Goal: Transaction & Acquisition: Obtain resource

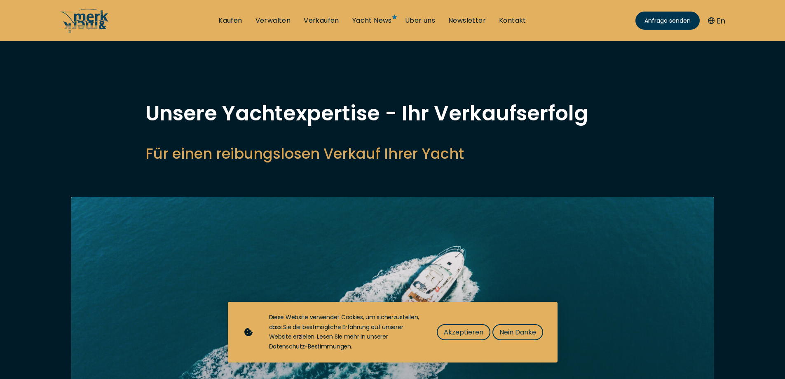
select select "sell"
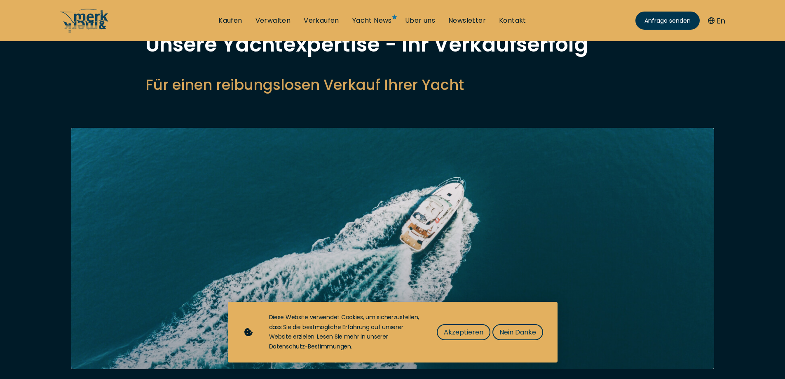
scroll to position [110, 0]
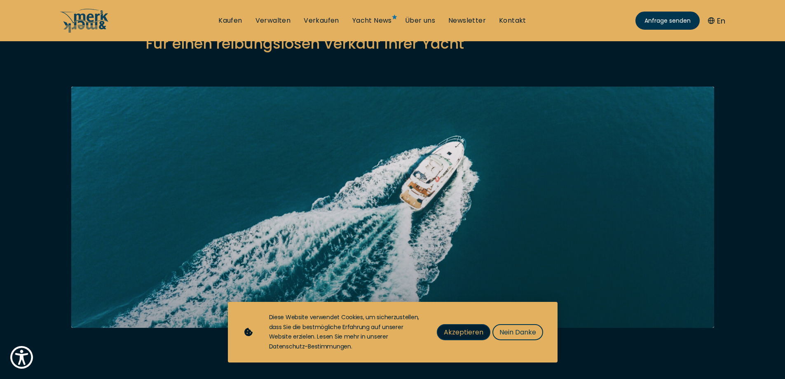
drag, startPoint x: 484, startPoint y: 328, endPoint x: 478, endPoint y: 327, distance: 5.8
click at [483, 327] on button "Akzeptieren" at bounding box center [464, 332] width 54 height 16
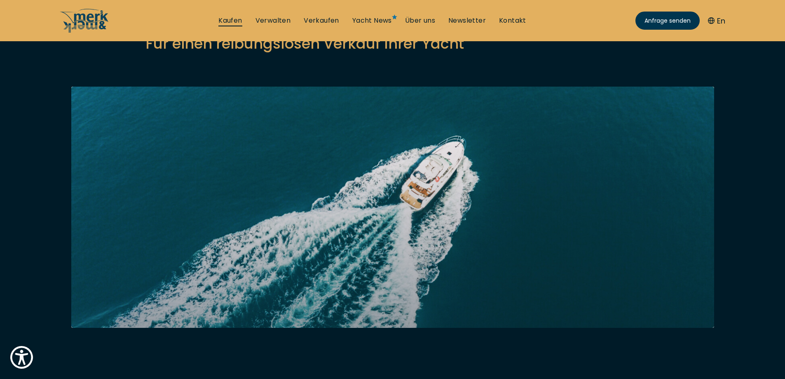
click at [226, 19] on link "Kaufen" at bounding box center [229, 20] width 23 height 9
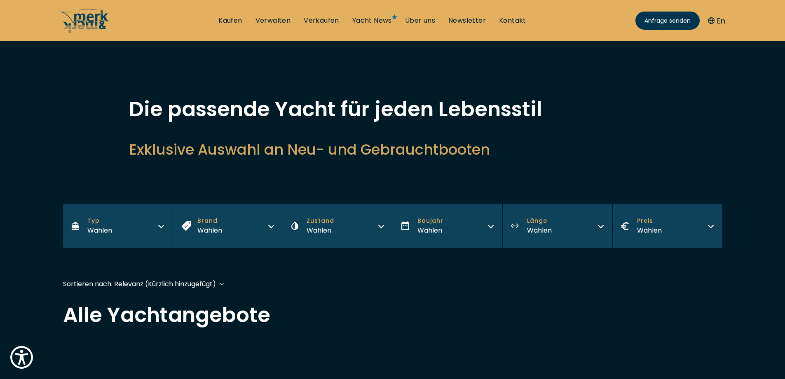
click at [162, 222] on icon "button" at bounding box center [161, 225] width 7 height 7
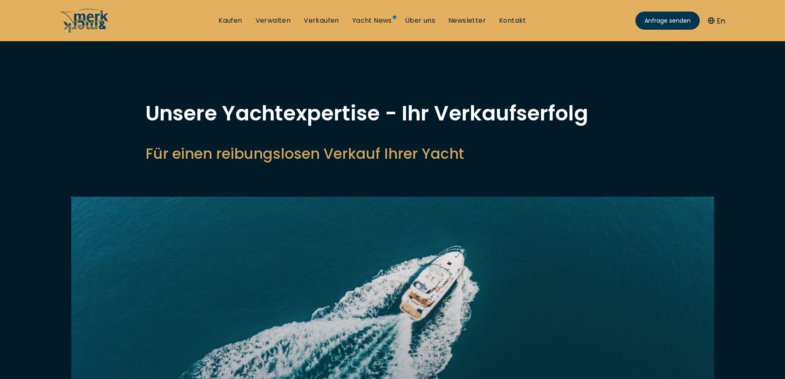
select select "sell"
